Goal: Information Seeking & Learning: Compare options

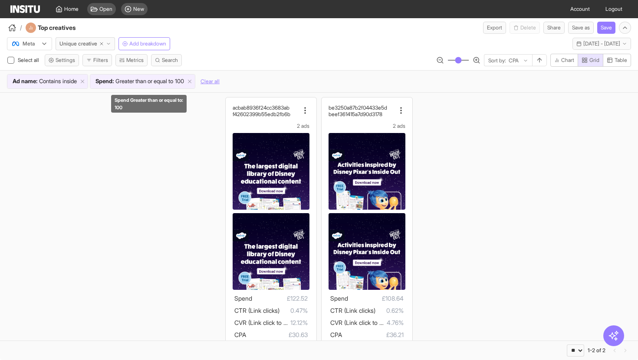
click at [151, 80] on span "Greater than or equal to" at bounding box center [144, 81] width 58 height 9
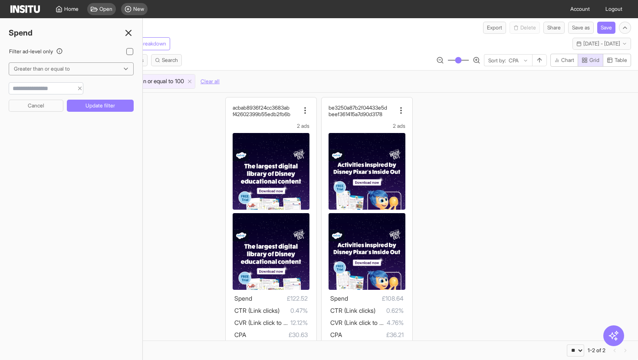
click at [199, 125] on div "acbab8936f24cc3683ab f42602399b55edb2fb6b 2 ads Spend £122.52 CTR (Link clicks)…" at bounding box center [319, 232] width 638 height 278
click at [127, 33] on icon at bounding box center [128, 33] width 10 height 10
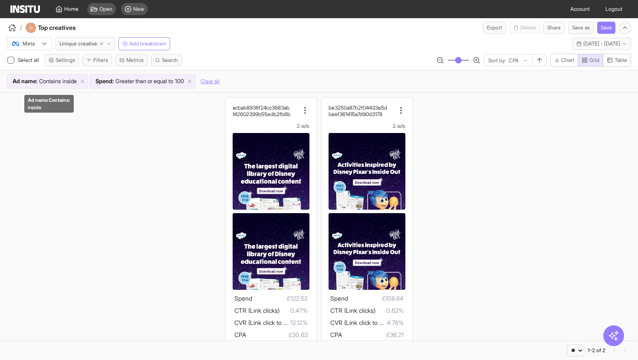
click at [66, 85] on span "inside" at bounding box center [69, 81] width 14 height 9
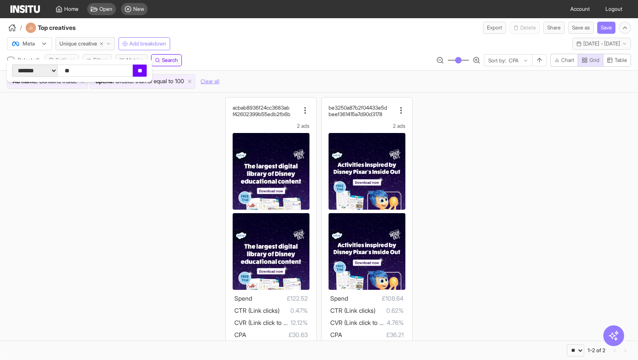
type input "***"
click input "**" at bounding box center [140, 71] width 14 height 12
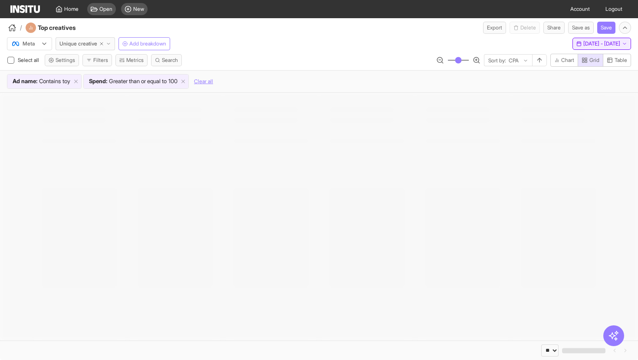
click at [585, 41] on span "[DATE] - [DATE]" at bounding box center [601, 43] width 37 height 7
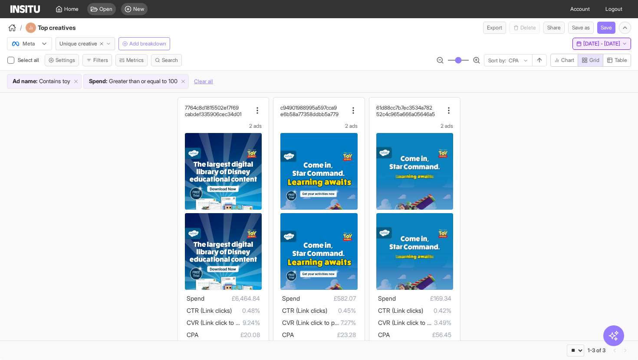
click at [602, 41] on span "4 Sep 25 - 17 Sep 25" at bounding box center [601, 43] width 37 height 7
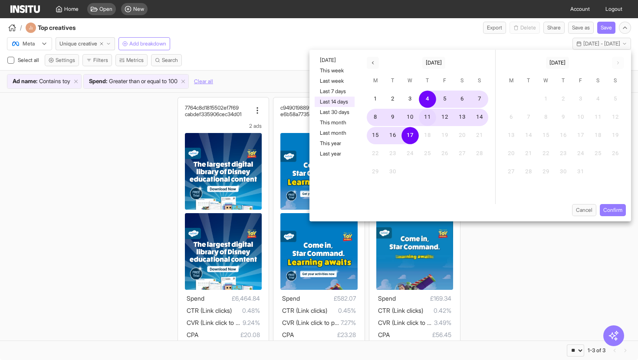
click at [431, 118] on button "11" at bounding box center [427, 117] width 17 height 17
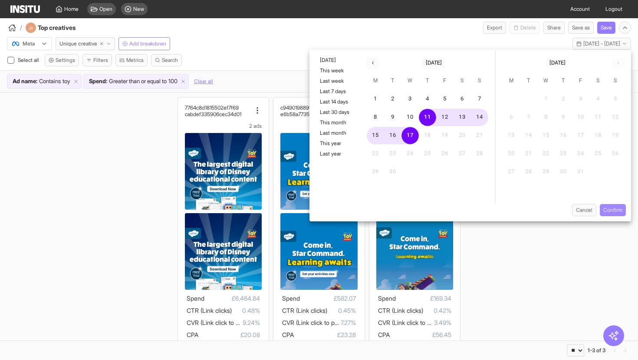
click at [619, 214] on button "Confirm" at bounding box center [612, 210] width 26 height 12
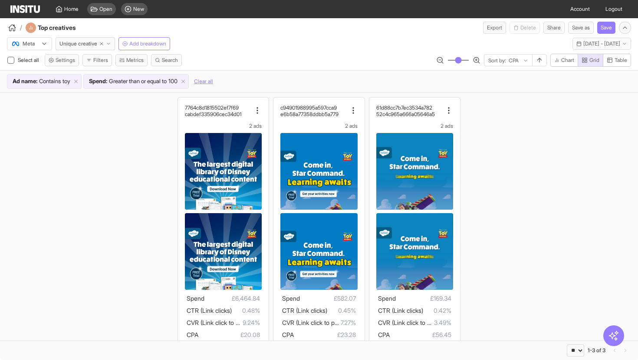
click at [135, 201] on div "7764c8d1815502ef7f69 cabdef335906cec34d01 2 ads Spend £6,464.84 CTR (Link click…" at bounding box center [319, 232] width 638 height 278
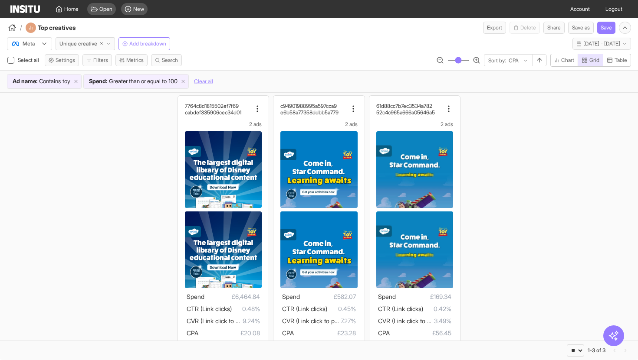
scroll to position [2, 0]
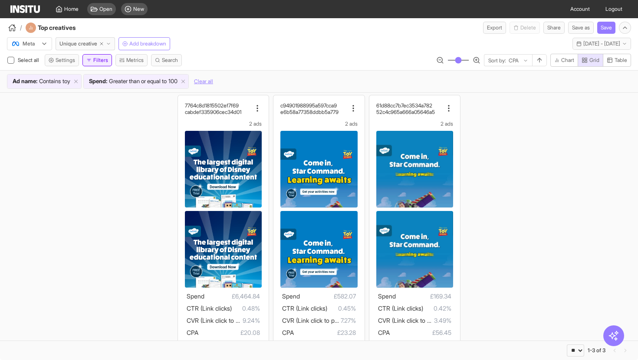
click at [92, 61] on icon "button" at bounding box center [88, 60] width 5 height 5
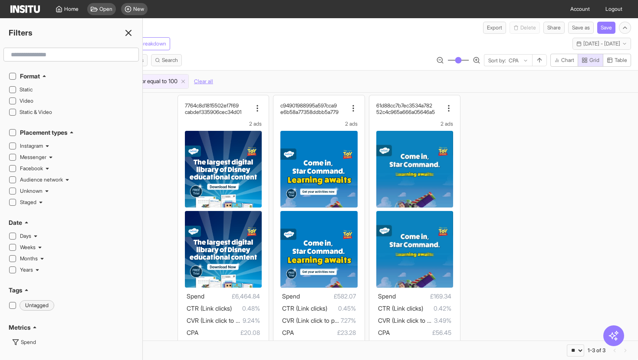
click at [281, 52] on div "Meta Unique creative Add breakdown Thu 11 - Wed 17 Sep, 2025 11 Sep 25 - 17 Sep…" at bounding box center [319, 63] width 638 height 59
click at [126, 30] on line at bounding box center [128, 32] width 5 height 5
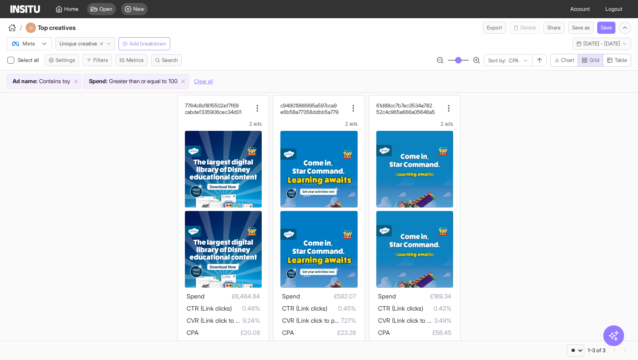
click at [142, 42] on span "Add breakdown" at bounding box center [147, 43] width 37 height 7
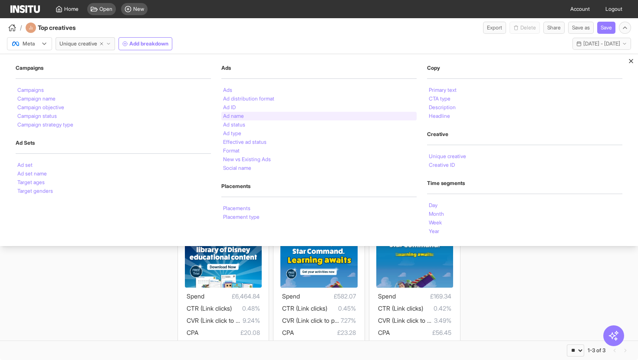
click at [241, 116] on li "Ad name" at bounding box center [233, 116] width 21 height 5
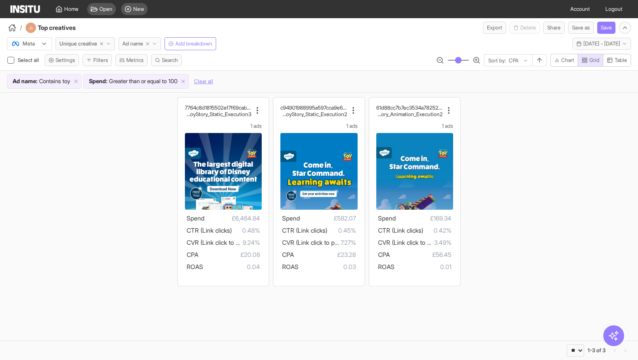
click at [150, 44] on icon "button" at bounding box center [147, 43] width 5 height 5
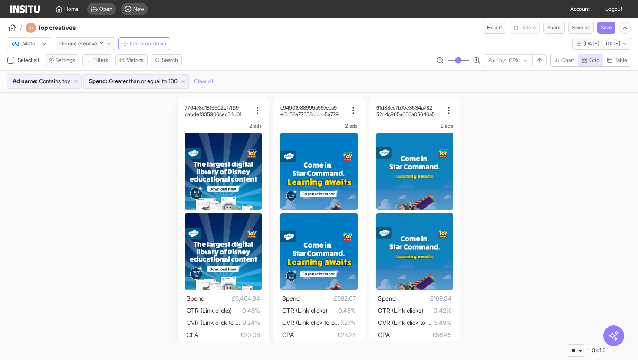
click at [260, 112] on icon at bounding box center [257, 110] width 9 height 9
click at [124, 219] on div "7764c8d1815502ef7f69 cabdef335906cec34d01 2 ads Spend £6,464.84 CTR (Link click…" at bounding box center [319, 232] width 638 height 278
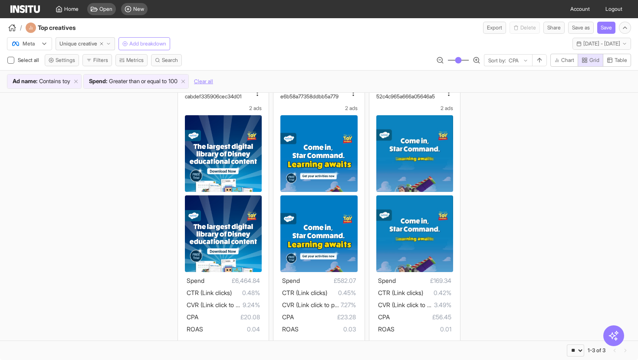
scroll to position [13, 0]
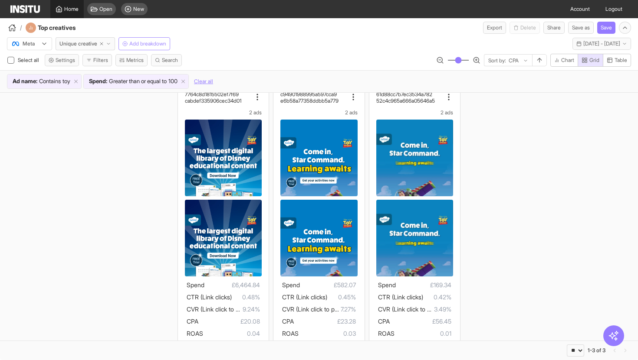
click at [75, 10] on span "Home" at bounding box center [71, 9] width 14 height 7
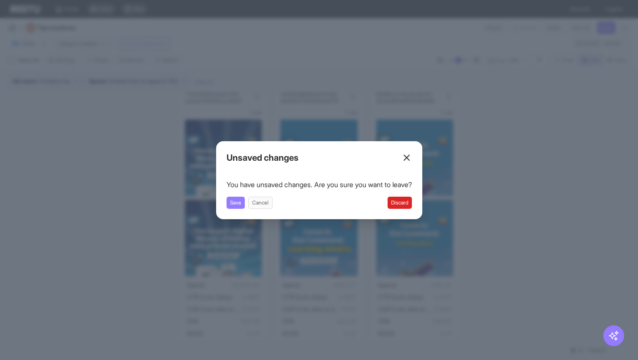
click at [412, 203] on button "Discard" at bounding box center [399, 203] width 24 height 12
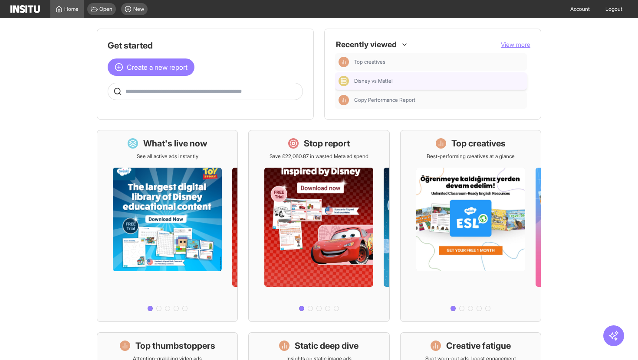
click at [397, 85] on div "Disney vs Mattel" at bounding box center [430, 81] width 185 height 10
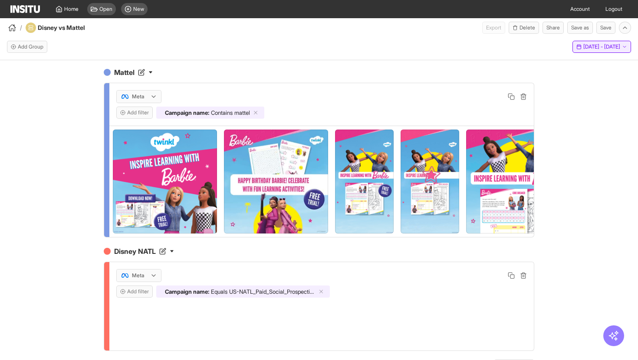
click at [593, 49] on span "1 Jan 24 - 10 Sep 25" at bounding box center [601, 46] width 37 height 7
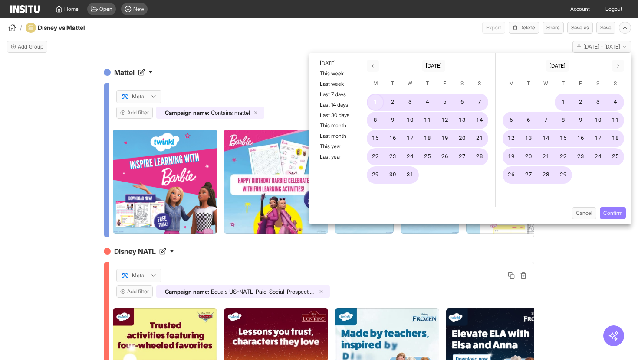
click at [380, 103] on button "1" at bounding box center [375, 102] width 17 height 17
click at [618, 68] on icon "button" at bounding box center [617, 65] width 5 height 5
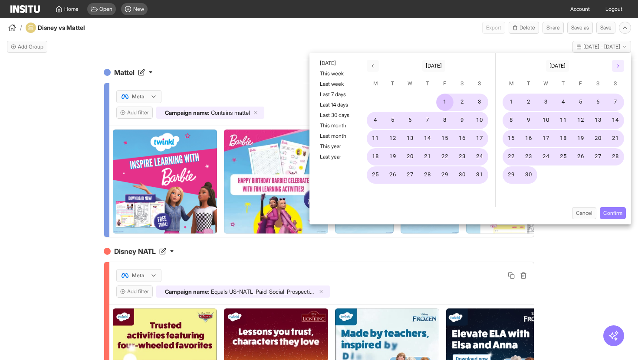
click at [618, 68] on icon "button" at bounding box center [617, 65] width 5 height 5
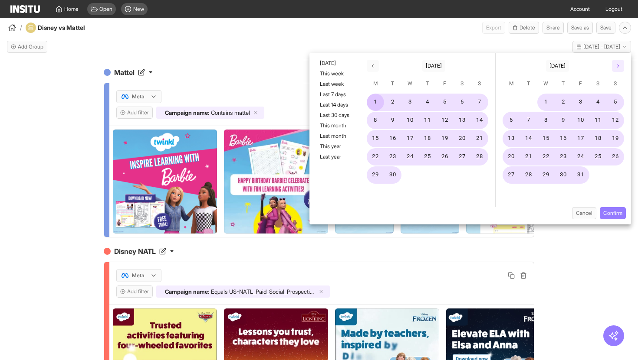
click at [618, 68] on icon "button" at bounding box center [617, 65] width 5 height 5
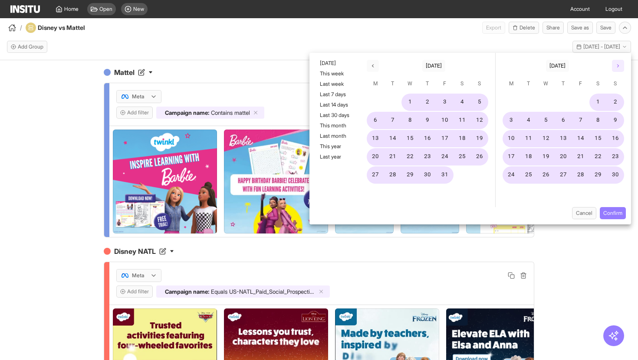
click at [618, 68] on icon "button" at bounding box center [617, 65] width 5 height 5
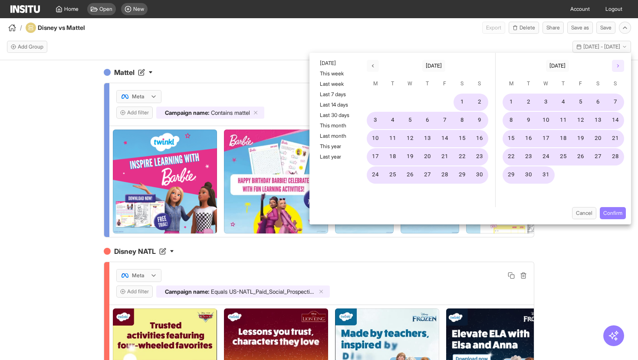
click at [618, 68] on icon "button" at bounding box center [617, 65] width 5 height 5
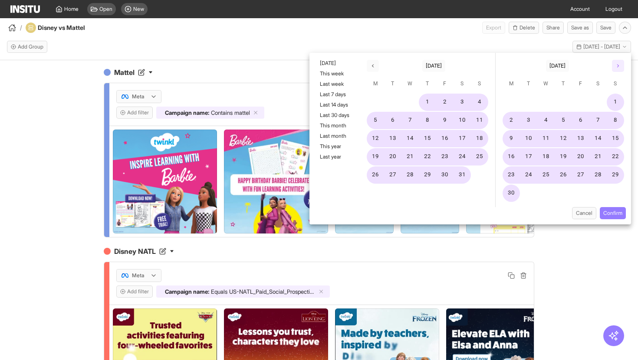
click at [618, 68] on icon "button" at bounding box center [617, 65] width 5 height 5
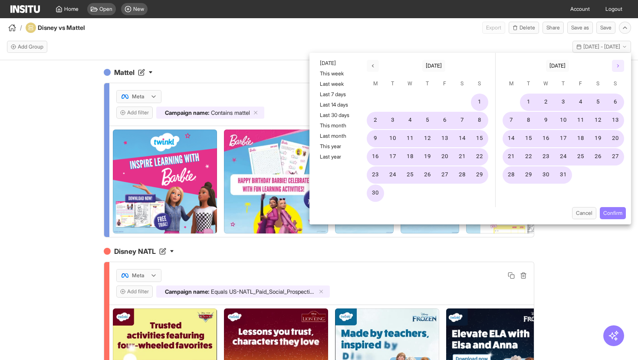
click at [618, 68] on icon "button" at bounding box center [617, 65] width 5 height 5
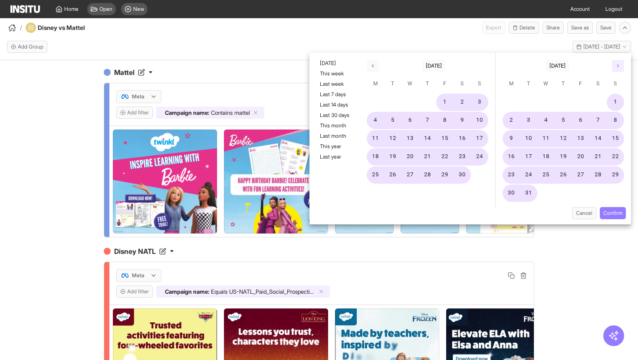
click at [618, 68] on icon "button" at bounding box center [617, 65] width 5 height 5
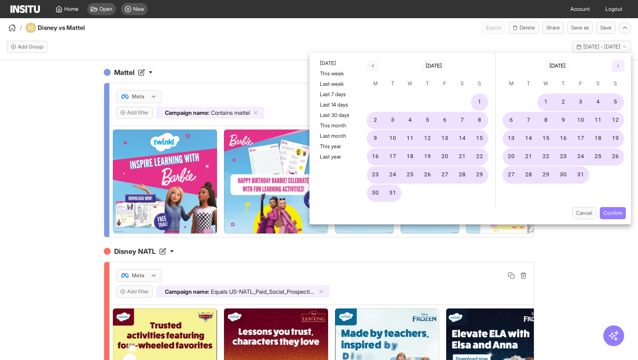
click at [618, 68] on icon "button" at bounding box center [617, 65] width 5 height 5
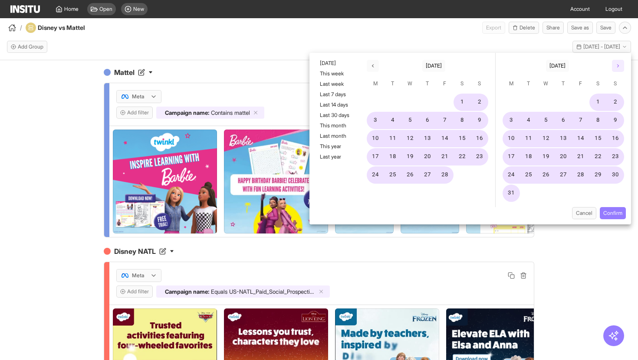
click at [618, 68] on icon "button" at bounding box center [617, 65] width 5 height 5
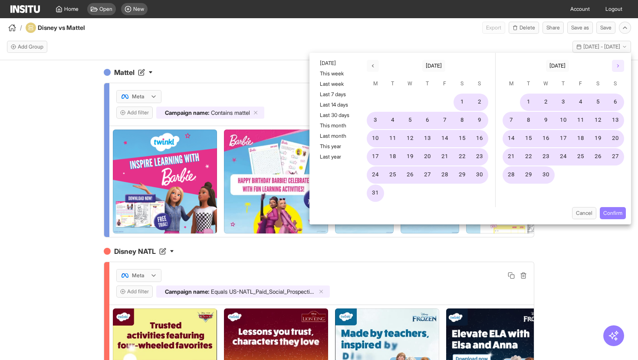
click at [618, 68] on icon "button" at bounding box center [617, 65] width 5 height 5
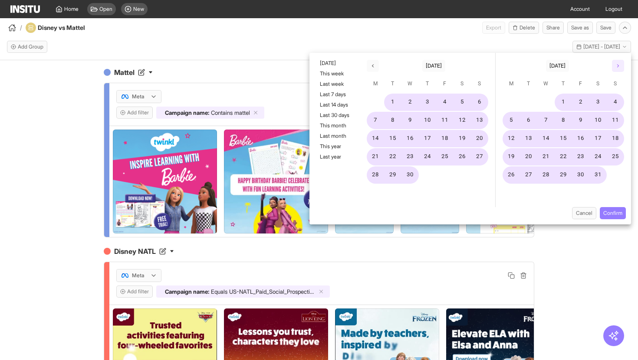
click at [618, 68] on icon "button" at bounding box center [617, 65] width 5 height 5
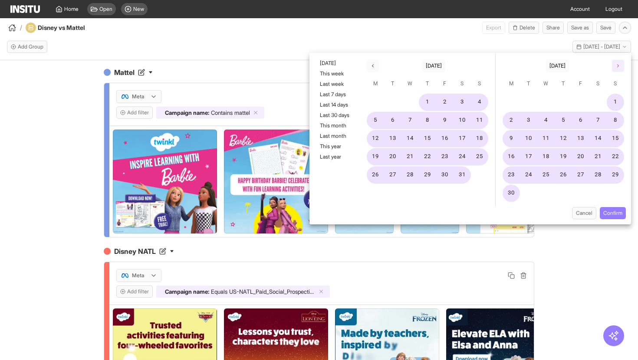
click at [618, 68] on icon "button" at bounding box center [617, 65] width 5 height 5
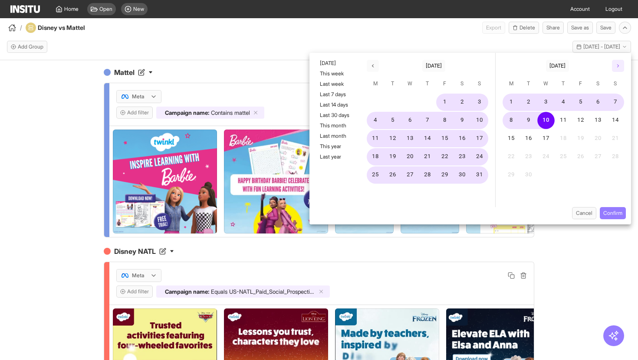
click at [618, 68] on icon "button" at bounding box center [617, 65] width 5 height 5
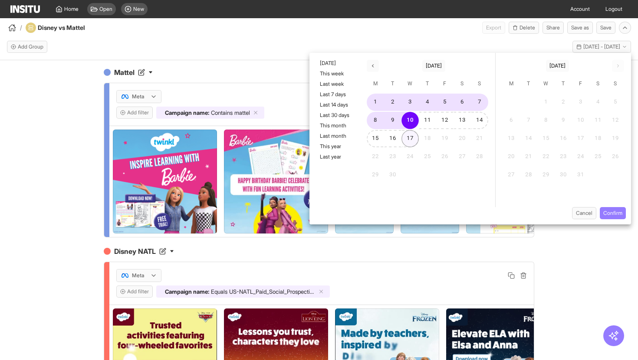
click at [411, 138] on button "17" at bounding box center [409, 138] width 17 height 17
click at [613, 212] on button "Confirm" at bounding box center [612, 213] width 26 height 12
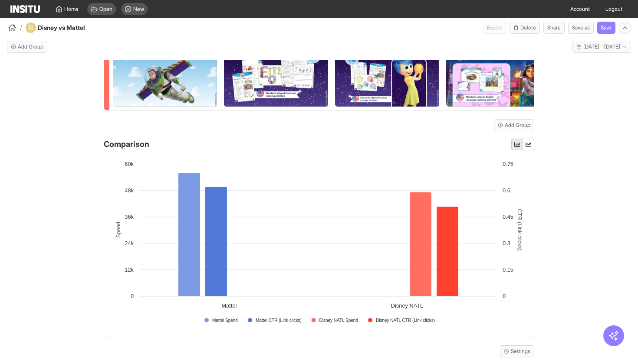
scroll to position [378, 0]
